Goal: Information Seeking & Learning: Learn about a topic

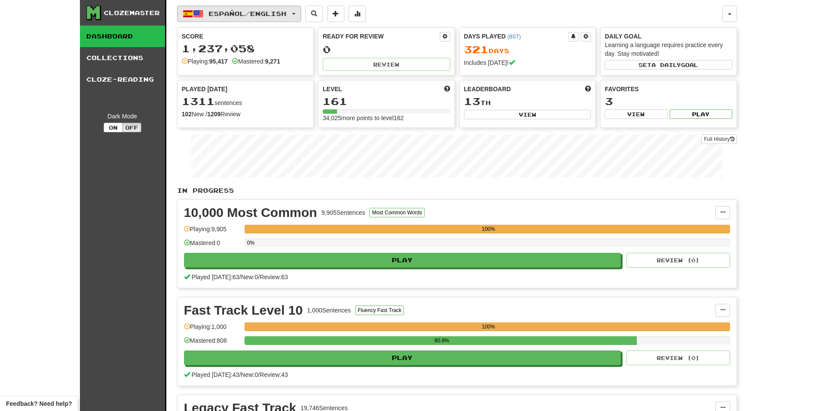
click at [252, 15] on span "Español / English" at bounding box center [248, 13] width 78 height 7
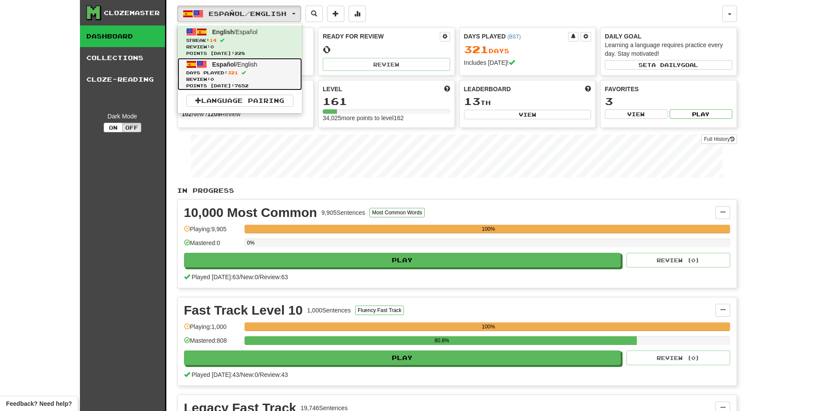
click at [235, 83] on span "Points today: 7652" at bounding box center [239, 86] width 107 height 6
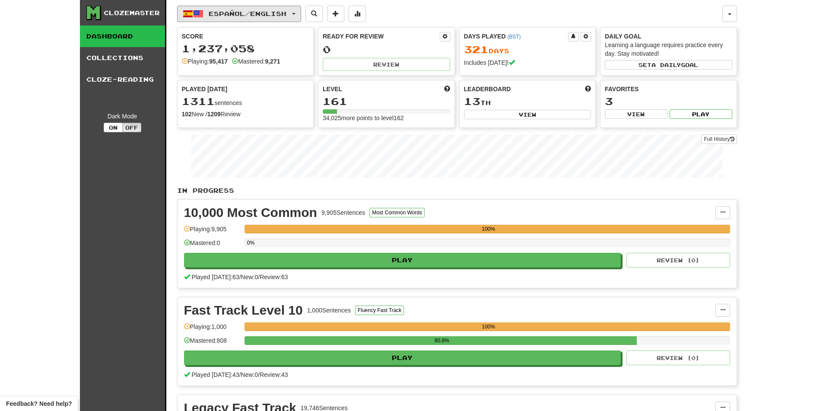
click at [232, 15] on span "Español / English" at bounding box center [248, 13] width 78 height 7
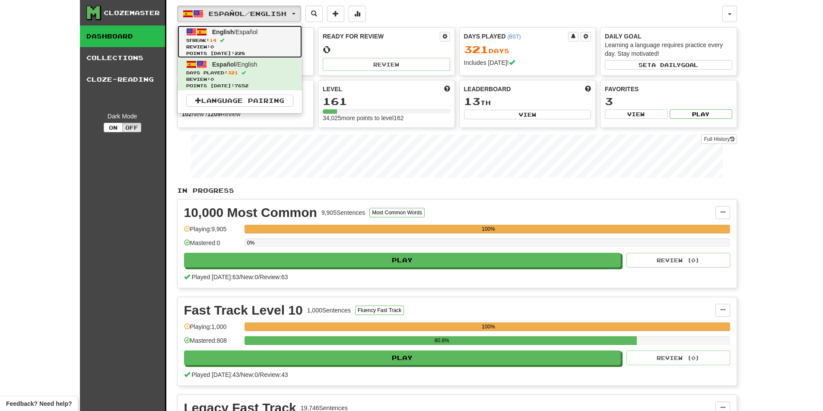
click at [226, 47] on span "Review: 0" at bounding box center [239, 47] width 107 height 6
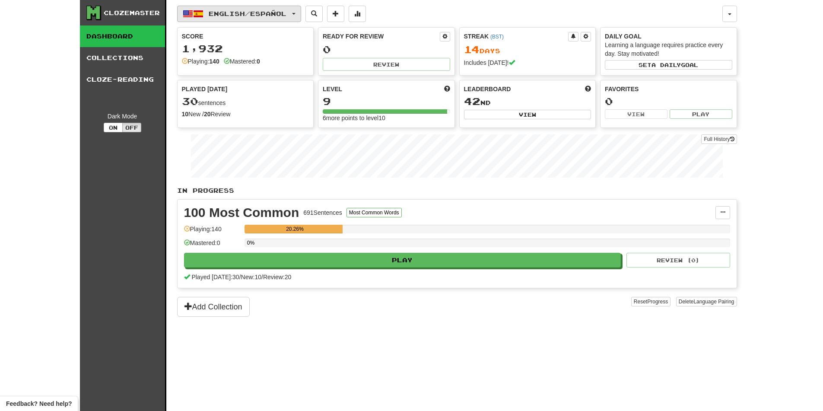
click at [227, 20] on button "English / Español" at bounding box center [239, 14] width 124 height 16
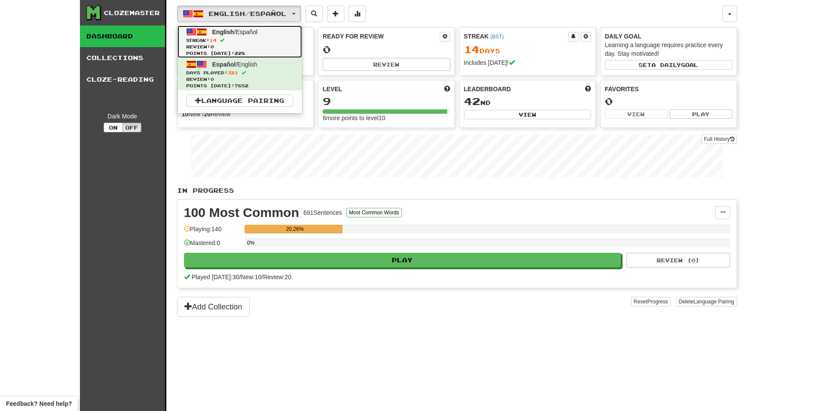
click at [227, 54] on span "Points [DATE]: 228" at bounding box center [239, 53] width 107 height 6
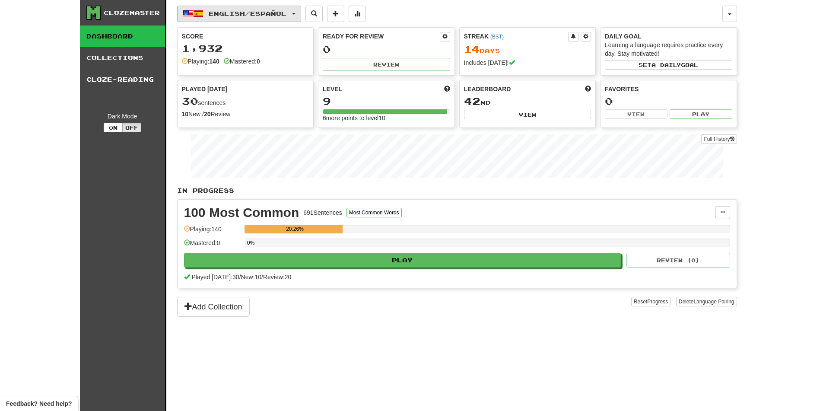
click at [224, 14] on span "English / Español" at bounding box center [248, 13] width 78 height 7
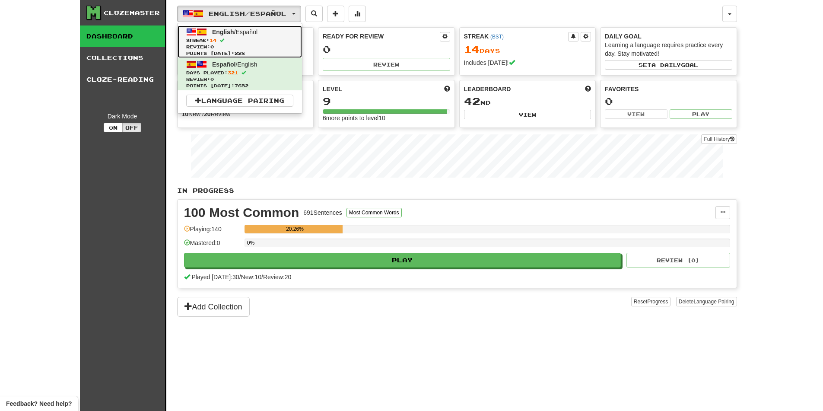
click at [219, 36] on link "English / Español Streak: 14 Review: 0 Points [DATE]: 228" at bounding box center [240, 41] width 124 height 32
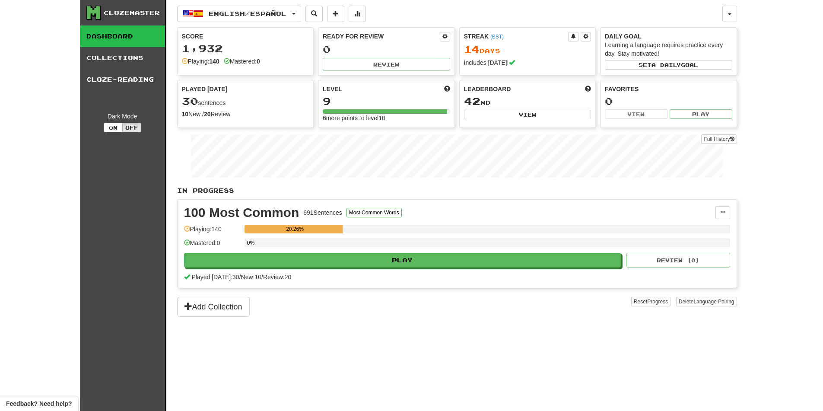
click at [218, 23] on div "English / Español English / Español Streak: 14 Review: 0 Points today: 228 Espa…" at bounding box center [457, 216] width 560 height 432
click at [219, 15] on span "English / Español" at bounding box center [248, 13] width 78 height 7
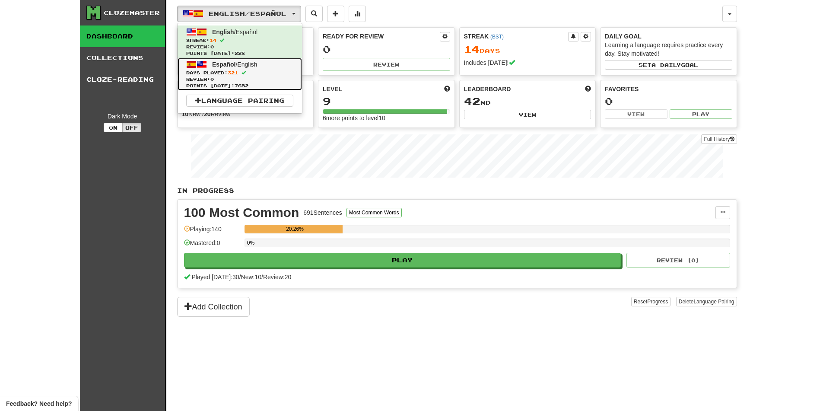
click at [221, 75] on span "Days Played: 321" at bounding box center [239, 73] width 107 height 6
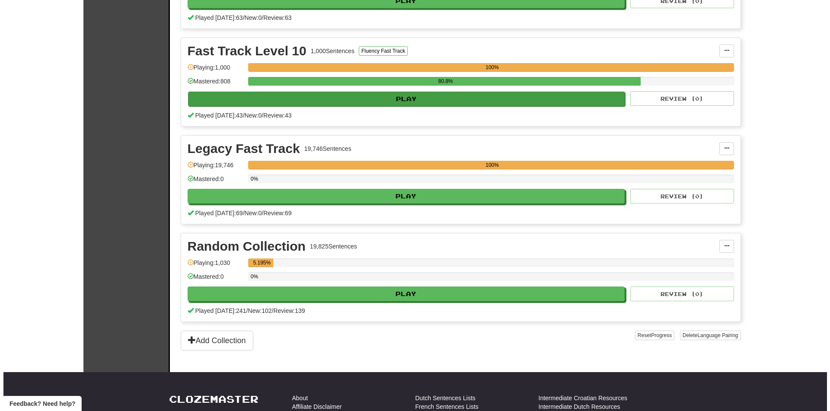
scroll to position [346, 0]
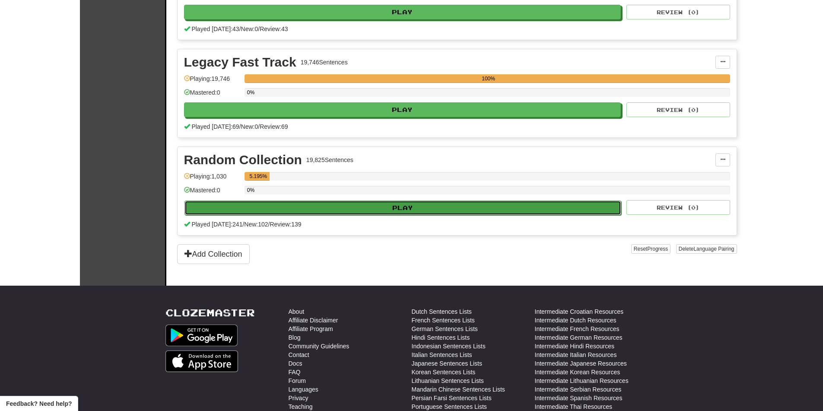
click at [349, 208] on button "Play" at bounding box center [402, 207] width 437 height 15
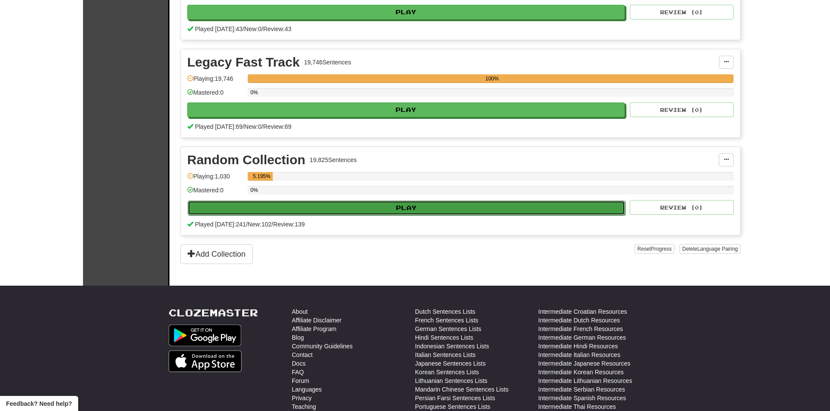
select select "********"
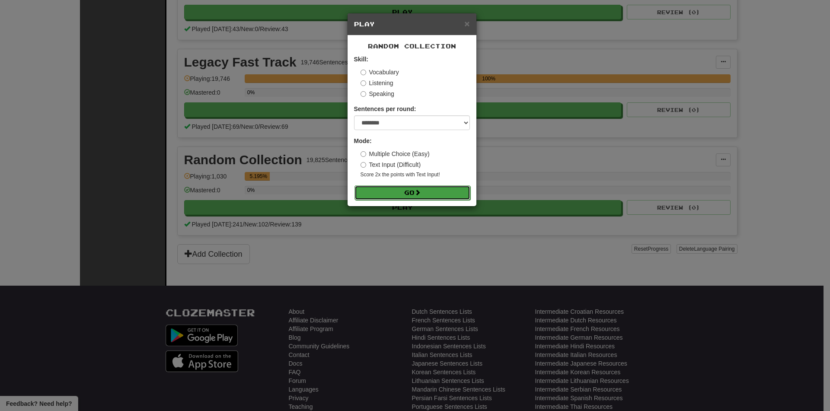
click at [400, 193] on button "Go" at bounding box center [412, 192] width 116 height 15
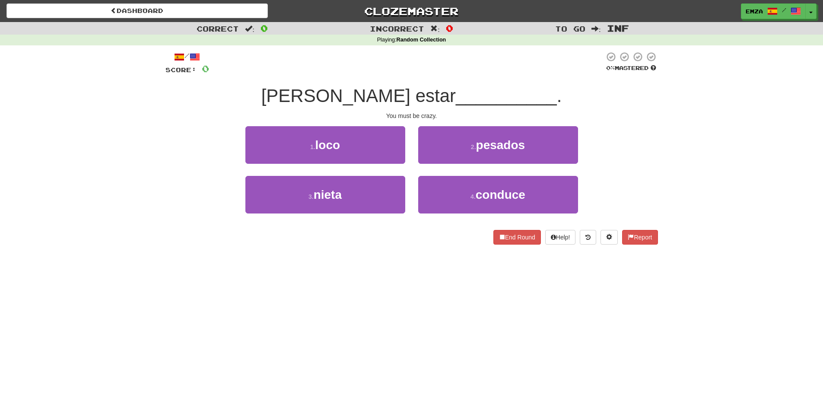
click at [147, 228] on div "Correct : 0 Incorrect : 0 To go : Inf Playing : Random Collection / Score: 0 0 …" at bounding box center [411, 139] width 823 height 235
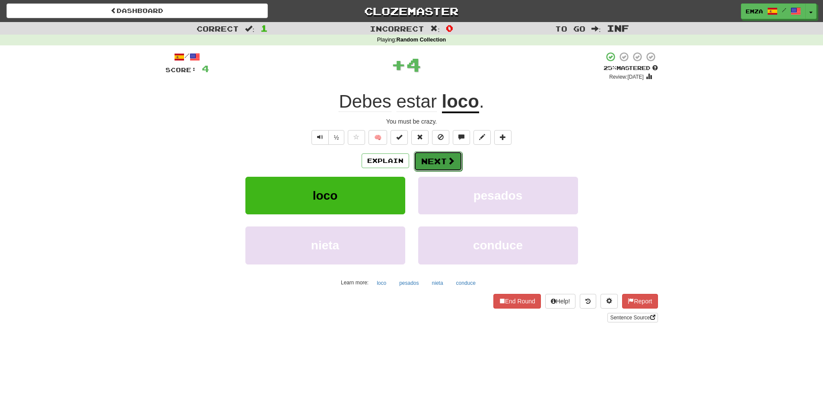
click at [443, 155] on button "Next" at bounding box center [438, 161] width 48 height 20
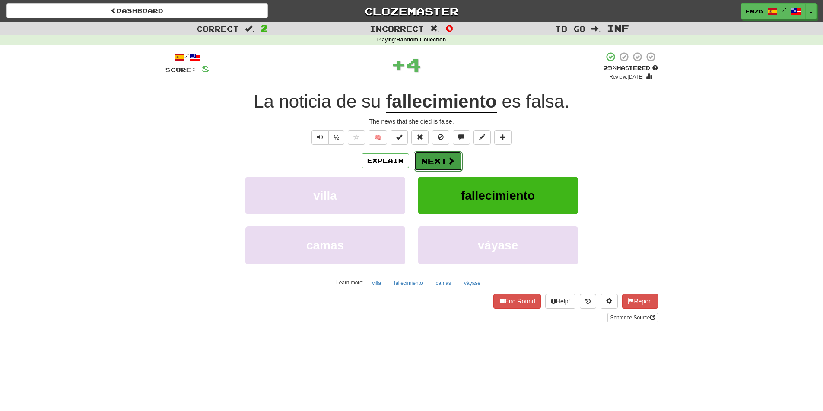
click at [435, 160] on button "Next" at bounding box center [438, 161] width 48 height 20
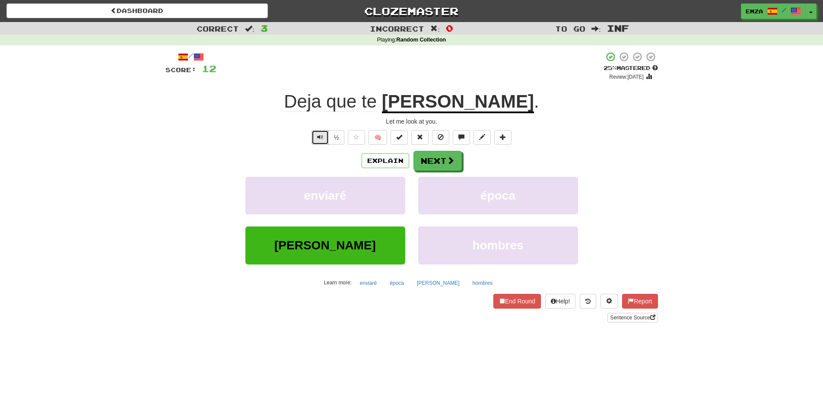
click at [315, 134] on button "Text-to-speech controls" at bounding box center [320, 137] width 17 height 15
click at [432, 168] on button "Next" at bounding box center [438, 161] width 48 height 20
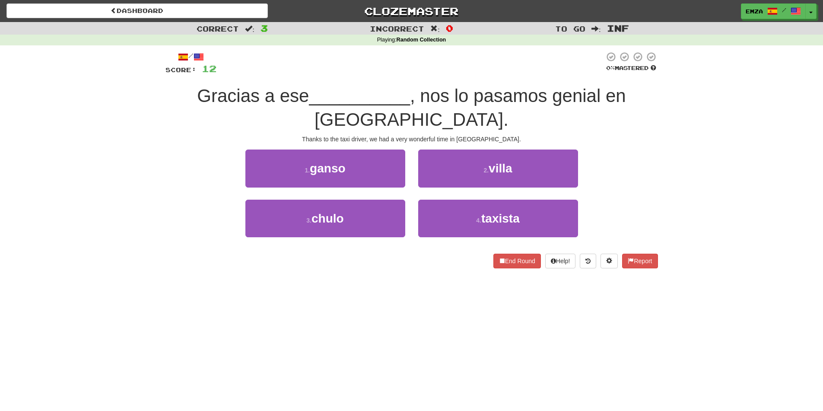
click at [350, 267] on div "End Round Help! Report" at bounding box center [411, 261] width 493 height 15
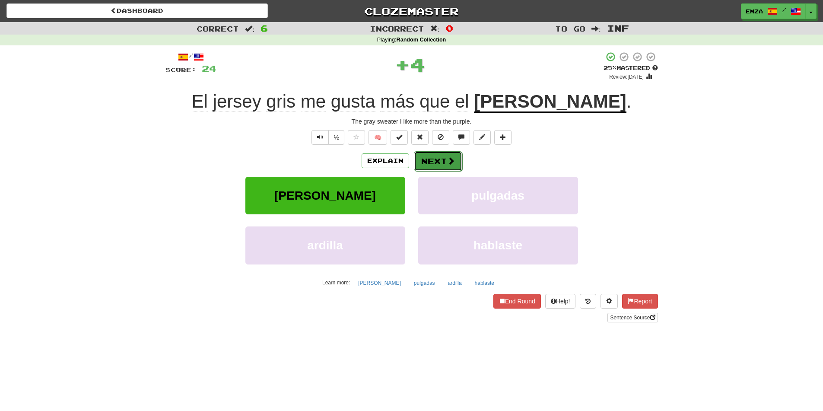
click at [438, 164] on button "Next" at bounding box center [438, 161] width 48 height 20
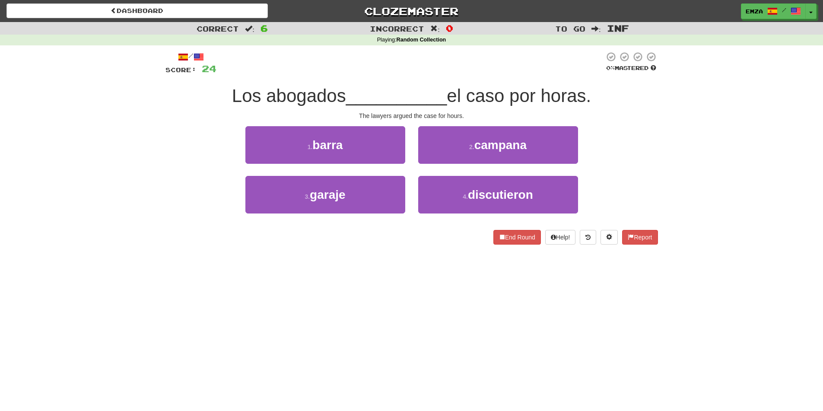
click at [389, 255] on div "/ Score: 24 0 % Mastered Los abogados __________ el caso por horas. The lawyers…" at bounding box center [411, 150] width 493 height 211
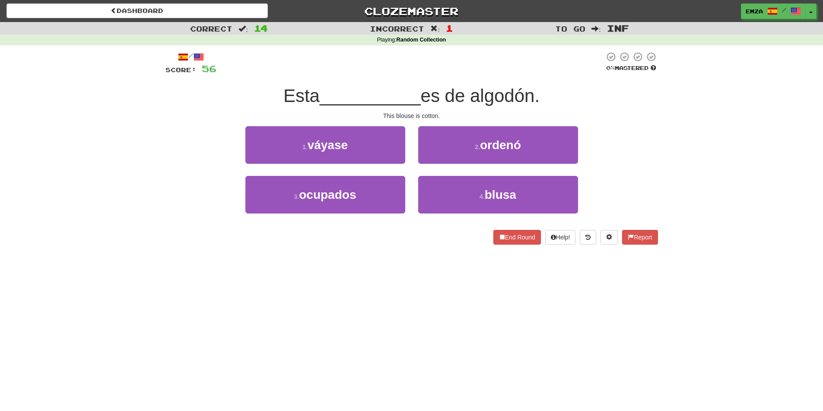
click at [212, 263] on div "Dashboard Clozemaster Emza / Toggle Dropdown Dashboard Leaderboard Activity Fee…" at bounding box center [411, 205] width 823 height 411
click at [419, 283] on div "Dashboard Clozemaster Emza / Toggle Dropdown Dashboard Leaderboard Activity Fee…" at bounding box center [411, 205] width 823 height 411
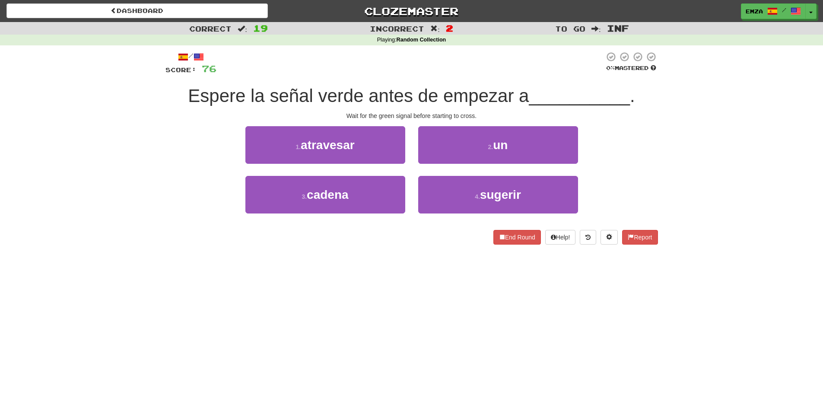
click at [220, 260] on div "Dashboard Clozemaster Emza / Toggle Dropdown Dashboard Leaderboard Activity Fee…" at bounding box center [411, 205] width 823 height 411
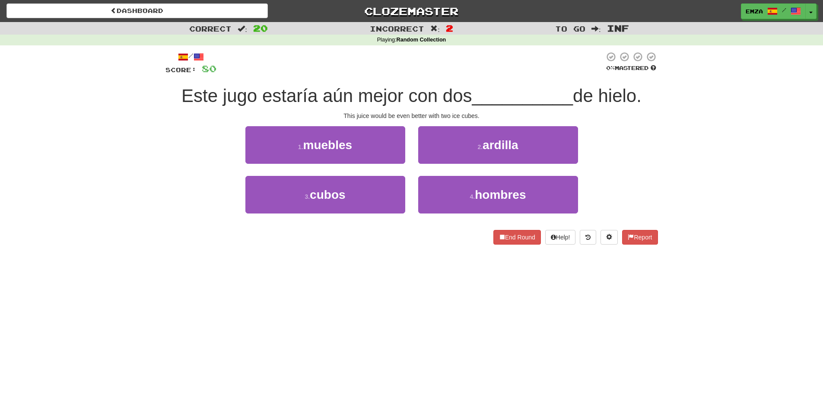
click at [364, 267] on div "Dashboard Clozemaster Emza / Toggle Dropdown Dashboard Leaderboard Activity Fee…" at bounding box center [411, 205] width 823 height 411
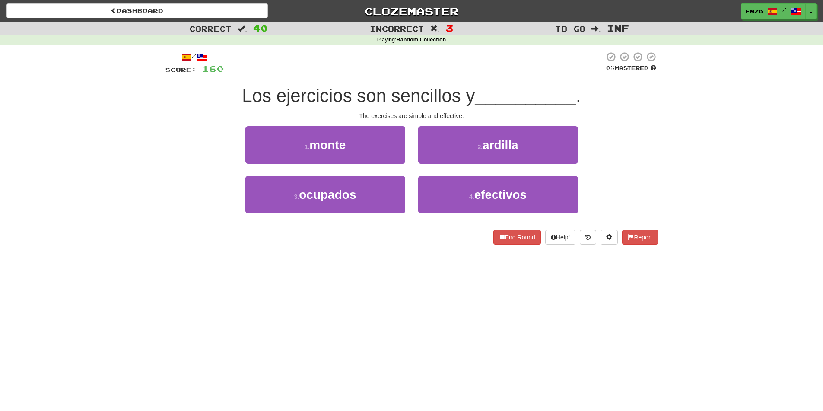
click at [183, 216] on div "3 . ocupados 4 . efectivos" at bounding box center [412, 201] width 518 height 50
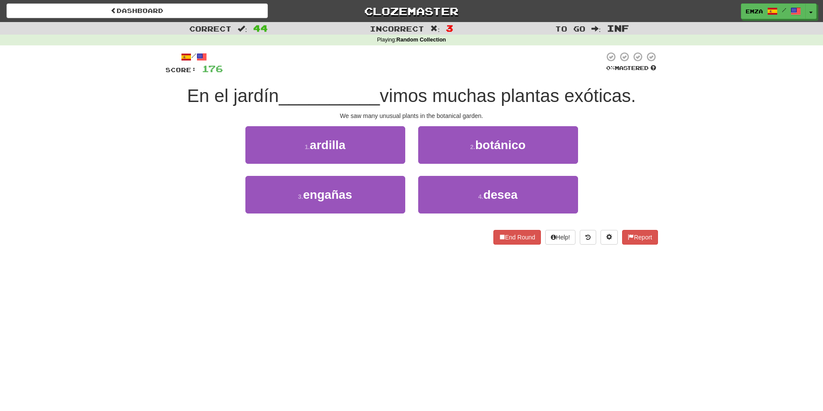
drag, startPoint x: 168, startPoint y: 302, endPoint x: 174, endPoint y: 305, distance: 7.2
click at [174, 305] on div "Dashboard Clozemaster Emza / Toggle Dropdown Dashboard Leaderboard Activity Fee…" at bounding box center [411, 205] width 823 height 411
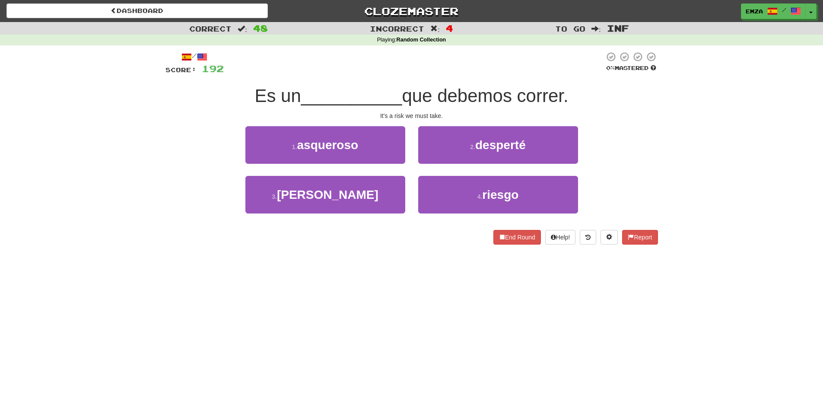
click at [220, 315] on div "Dashboard Clozemaster Emza / Toggle Dropdown Dashboard Leaderboard Activity Fee…" at bounding box center [411, 205] width 823 height 411
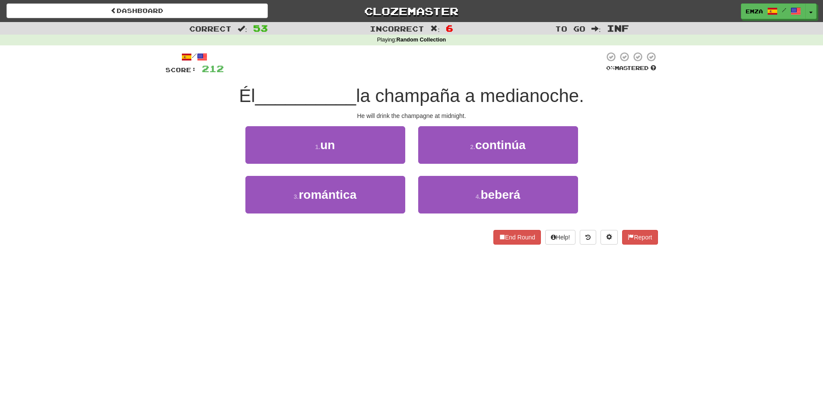
click at [203, 273] on div "Dashboard Clozemaster Emza / Toggle Dropdown Dashboard Leaderboard Activity Fee…" at bounding box center [411, 205] width 823 height 411
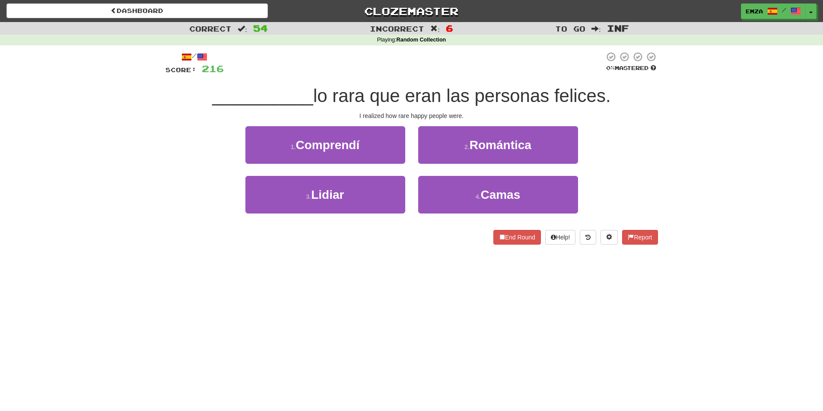
click at [398, 329] on div "Dashboard Clozemaster Emza / Toggle Dropdown Dashboard Leaderboard Activity Fee…" at bounding box center [411, 205] width 823 height 411
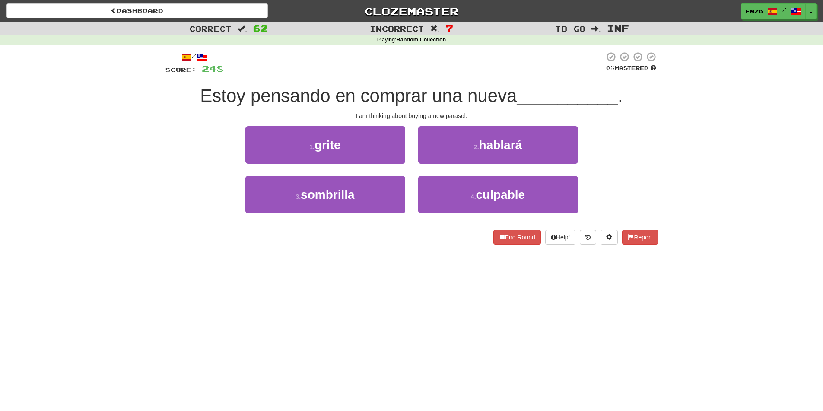
click at [160, 251] on div "/ Score: 248 0 % Mastered Estoy pensando en comprar una nueva __________ . I am…" at bounding box center [411, 150] width 505 height 211
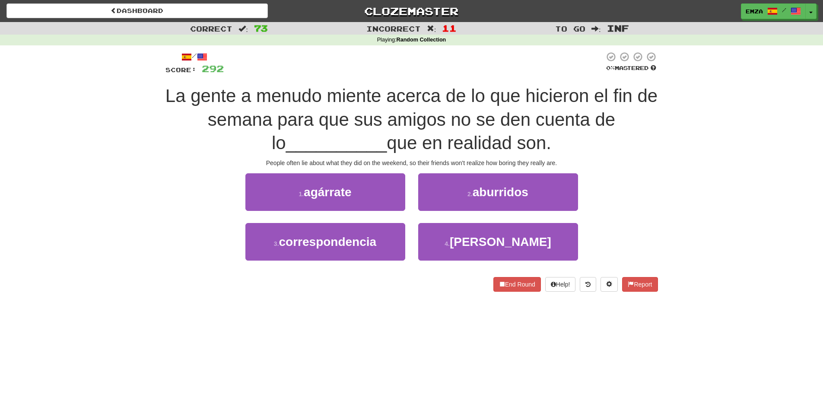
click at [154, 255] on div "Correct : 73 Incorrect : 11 To go : Inf Playing : Random Collection / Score: 29…" at bounding box center [411, 163] width 823 height 282
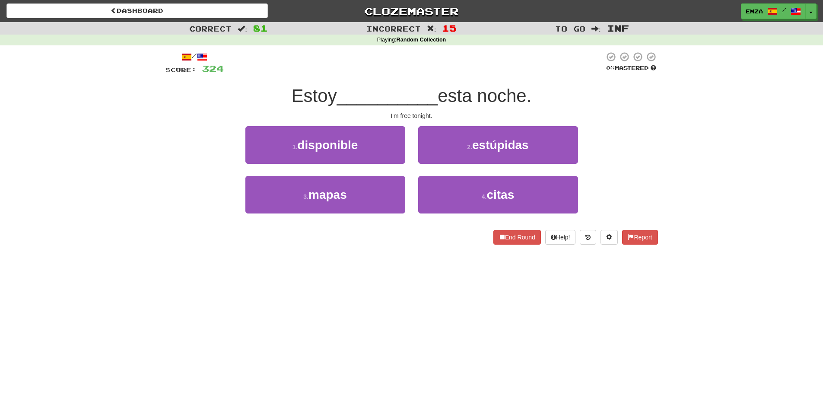
click at [242, 245] on div "/ Score: 324 0 % Mastered Estoy __________ esta noche. I'm free tonight. 1 . di…" at bounding box center [411, 150] width 493 height 211
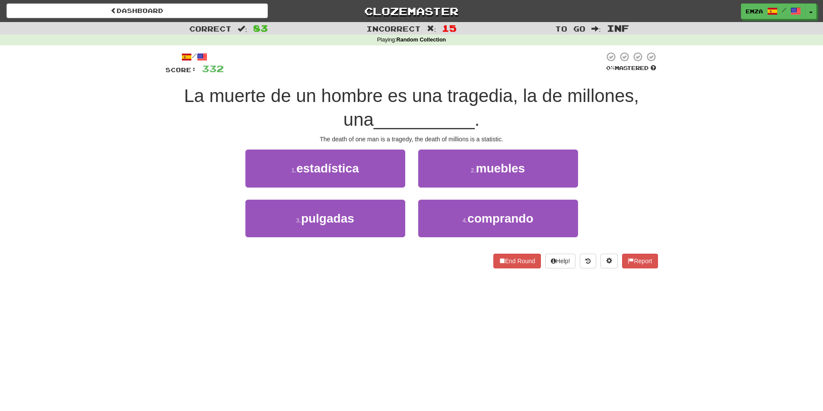
click at [391, 261] on div "End Round Help! Report" at bounding box center [411, 261] width 493 height 15
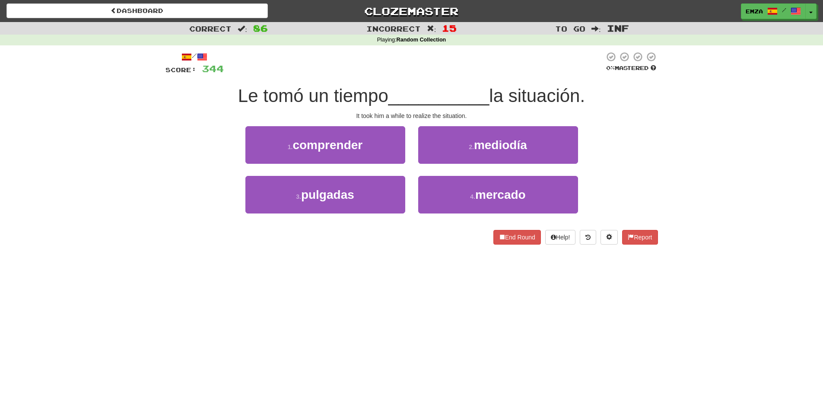
click at [159, 277] on div "Dashboard Clozemaster Emza / Toggle Dropdown Dashboard Leaderboard Activity Fee…" at bounding box center [411, 205] width 823 height 411
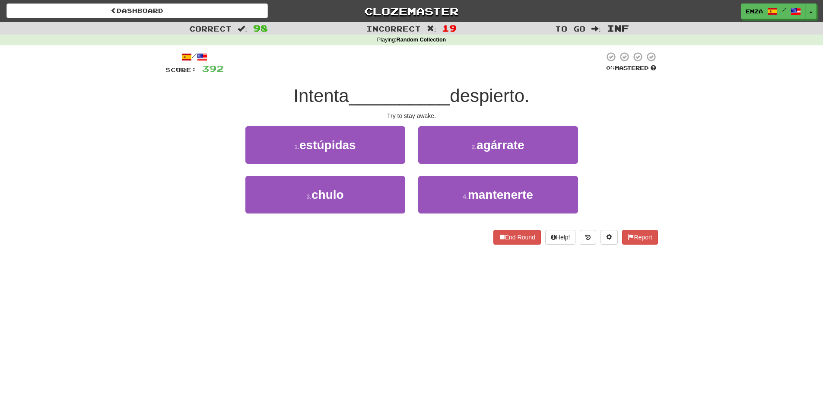
click at [135, 200] on div "Correct : 98 Incorrect : 19 To go : Inf Playing : Random Collection / Score: 39…" at bounding box center [411, 139] width 823 height 235
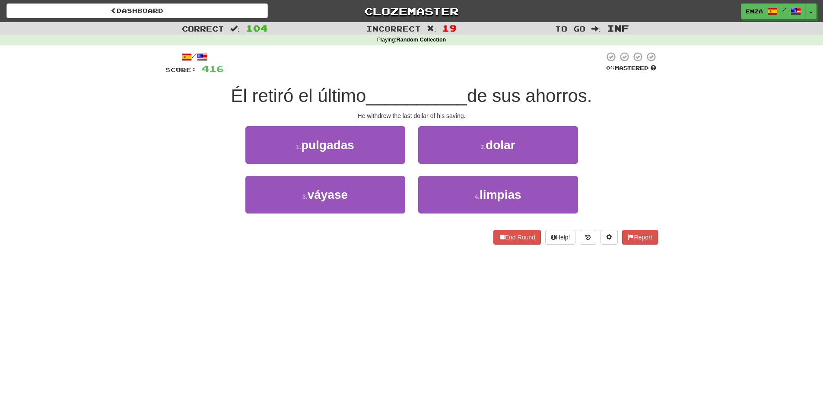
click at [186, 19] on div "Dashboard Clozemaster Emza / Toggle Dropdown Dashboard Leaderboard Activity Fee…" at bounding box center [411, 11] width 810 height 22
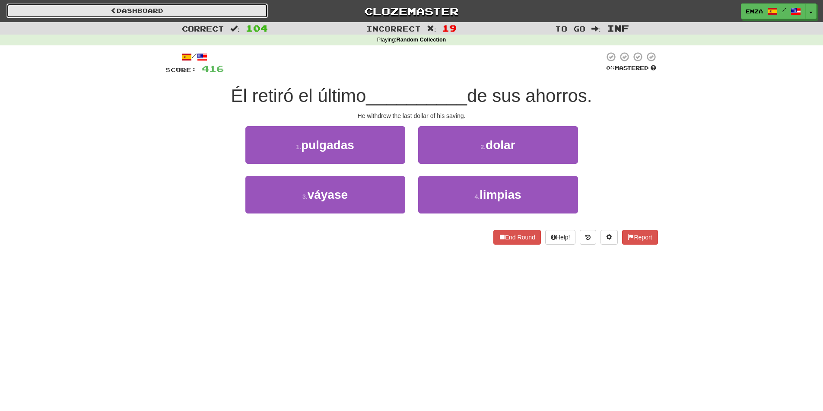
click at [184, 14] on link "Dashboard" at bounding box center [136, 10] width 261 height 15
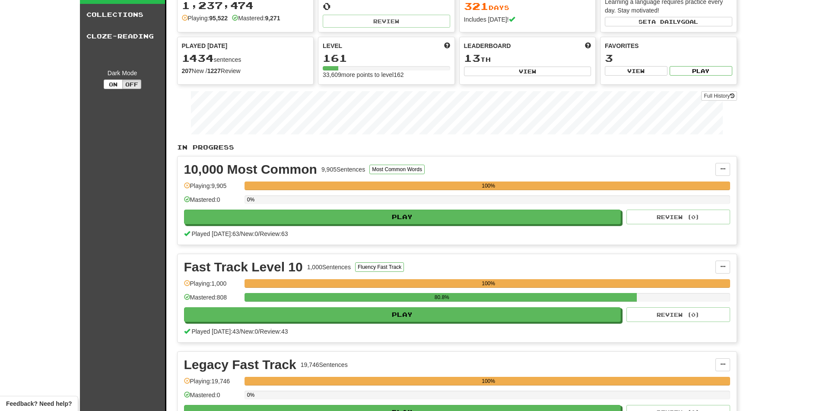
scroll to position [86, 0]
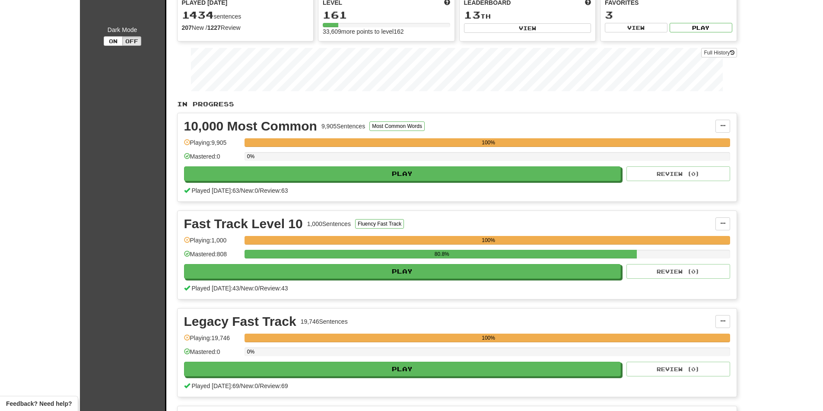
click at [375, 231] on div "Fast Track Level 10 1,000 Sentences Fluency Fast Track Manage Sentences Unpin f…" at bounding box center [457, 255] width 559 height 88
click at [375, 224] on button "Fluency Fast Track" at bounding box center [379, 224] width 49 height 10
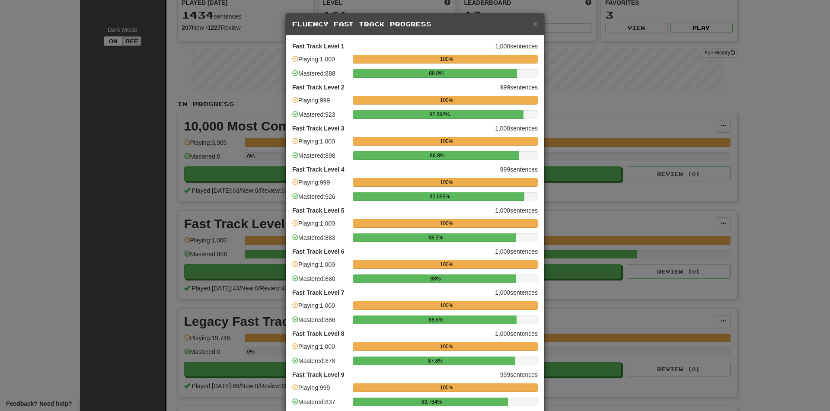
click at [642, 159] on div "× Fluency Fast Track Progress Fast Track Level 1 1,000 sentences Playing: 1,000…" at bounding box center [415, 205] width 830 height 411
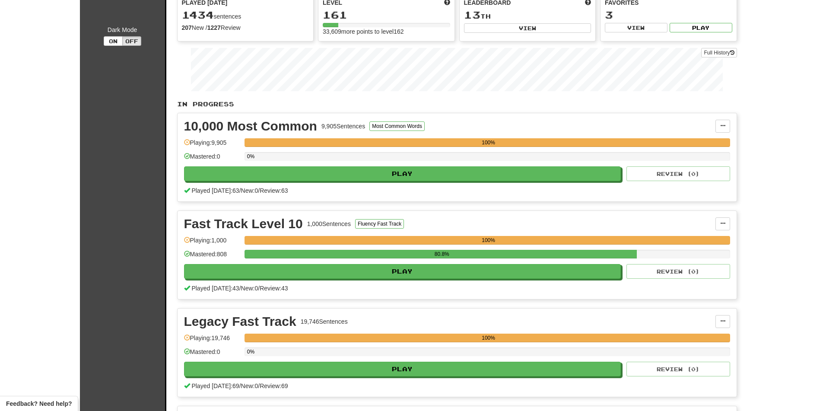
drag, startPoint x: 60, startPoint y: 161, endPoint x: 73, endPoint y: 144, distance: 21.0
click at [60, 161] on div "Clozemaster Dashboard Collections Cloze-Reading Dark Mode On Off Dashboard Coll…" at bounding box center [411, 219] width 823 height 610
click at [132, 149] on div "Clozemaster Dashboard Collections Cloze-Reading Dark Mode On Off" at bounding box center [123, 229] width 86 height 631
drag, startPoint x: 71, startPoint y: 110, endPoint x: 117, endPoint y: 99, distance: 46.7
click at [76, 109] on div "Clozemaster Dashboard Collections Cloze-Reading Dark Mode On Off Dashboard Coll…" at bounding box center [411, 219] width 823 height 610
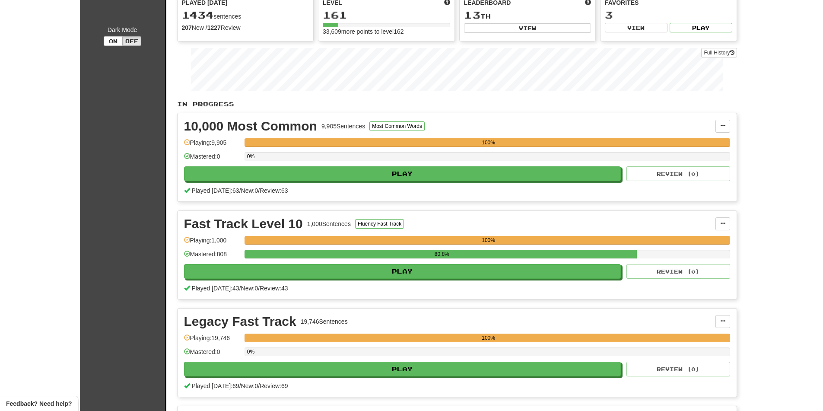
click at [95, 145] on div "Clozemaster Dashboard Collections Cloze-Reading Dark Mode On Off" at bounding box center [123, 229] width 86 height 631
